Goal: Task Accomplishment & Management: Use online tool/utility

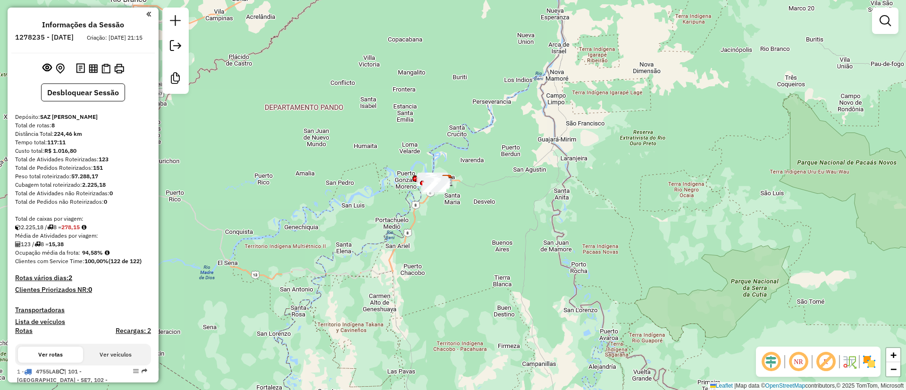
scroll to position [175, 0]
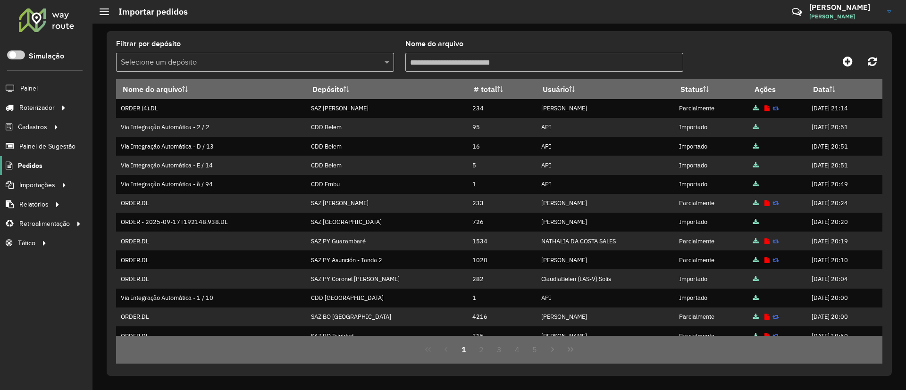
click at [31, 165] on span "Pedidos" at bounding box center [30, 166] width 25 height 10
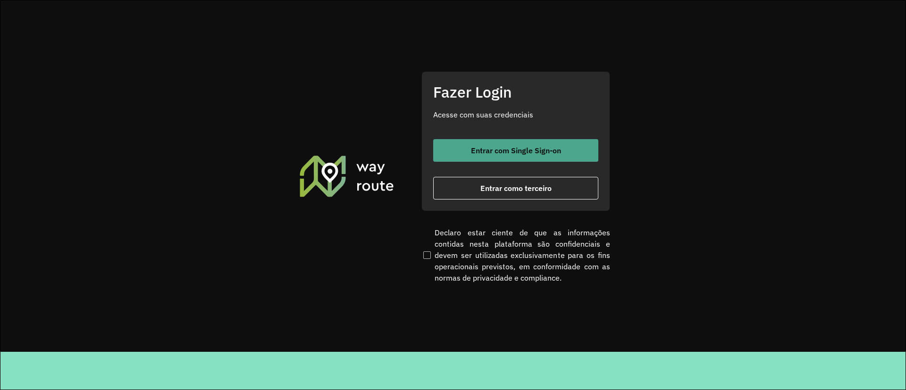
click at [496, 151] on span "Entrar com Single Sign-on" at bounding box center [516, 151] width 90 height 8
